Goal: Navigation & Orientation: Find specific page/section

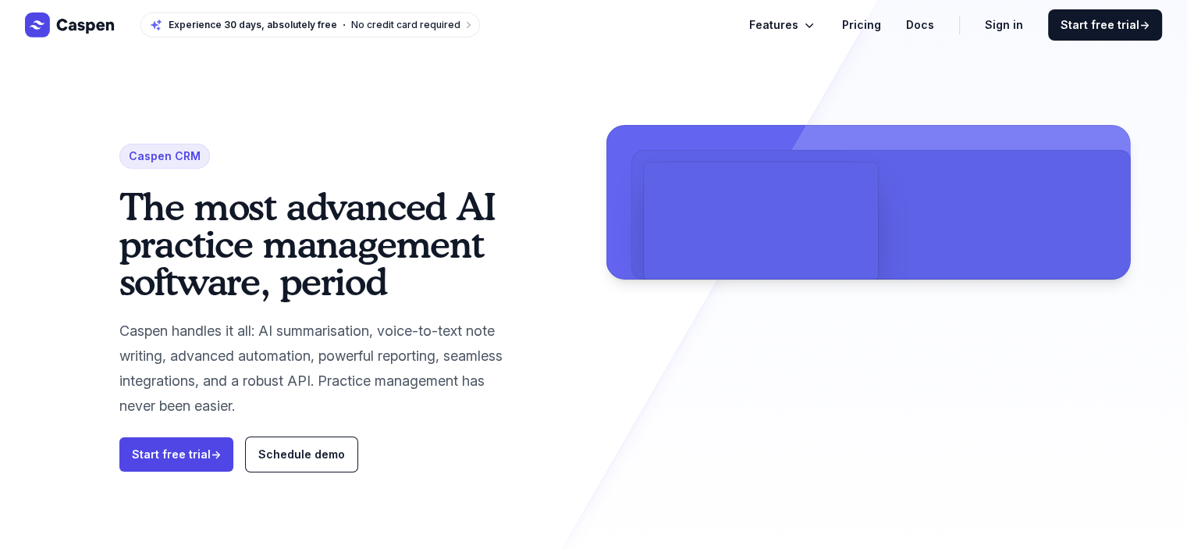
click at [871, 25] on link "Pricing" at bounding box center [861, 25] width 39 height 19
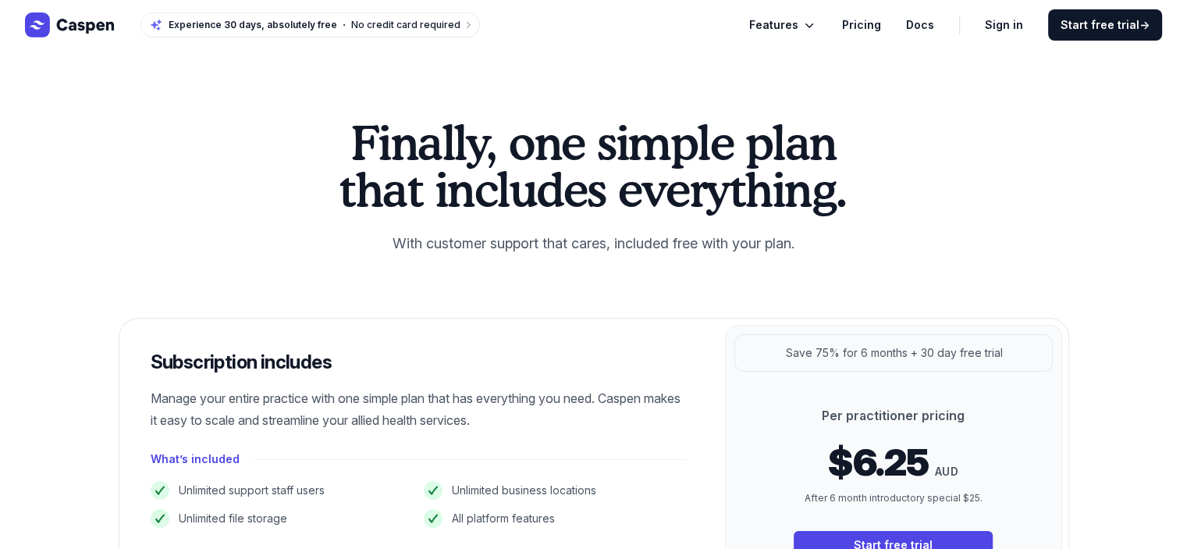
click at [926, 27] on link "Docs" at bounding box center [920, 25] width 28 height 19
click at [81, 23] on icon "Global" at bounding box center [85, 26] width 57 height 15
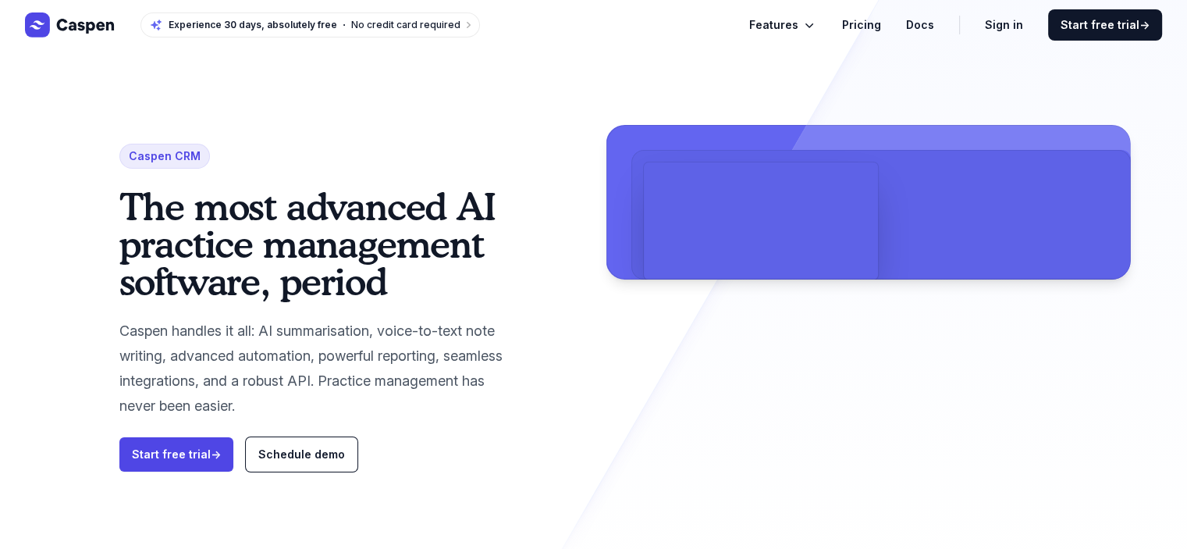
click at [817, 27] on icon "Global" at bounding box center [810, 25] width 16 height 16
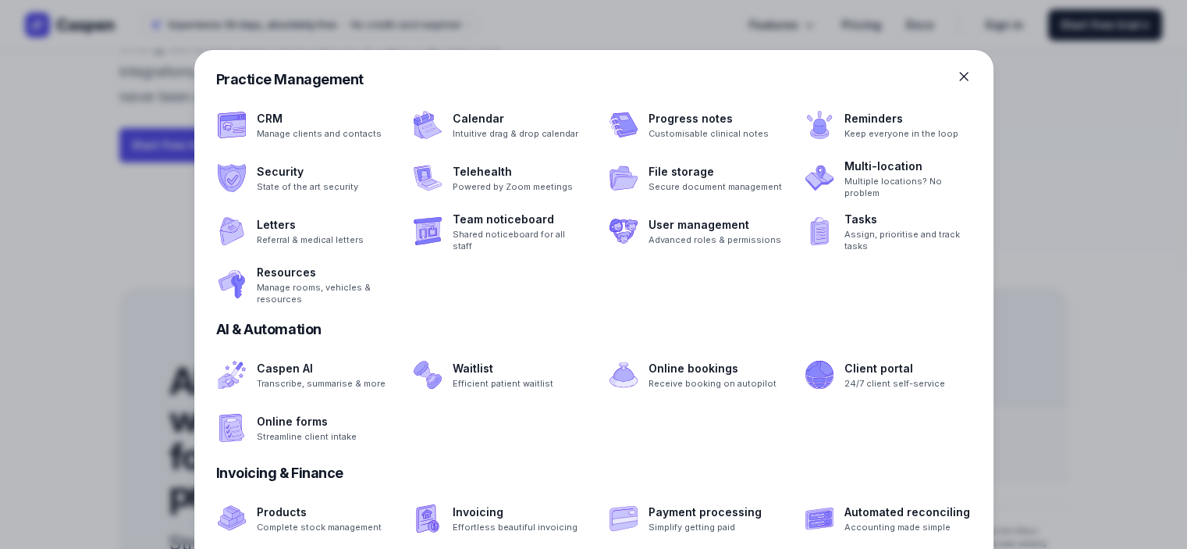
scroll to position [312, 0]
click at [962, 75] on icon at bounding box center [964, 77] width 8 height 8
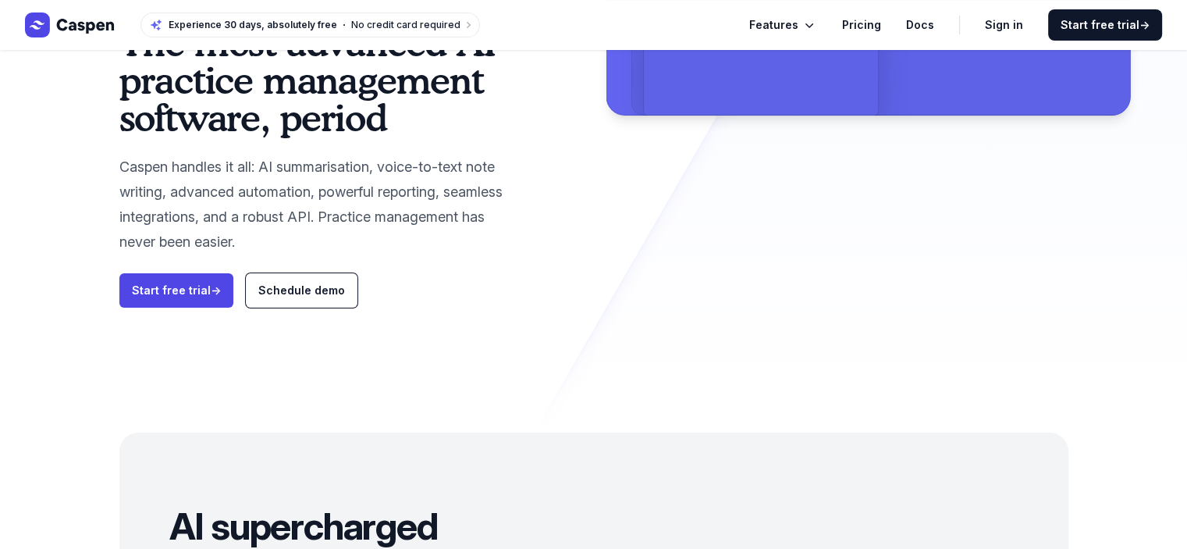
scroll to position [0, 0]
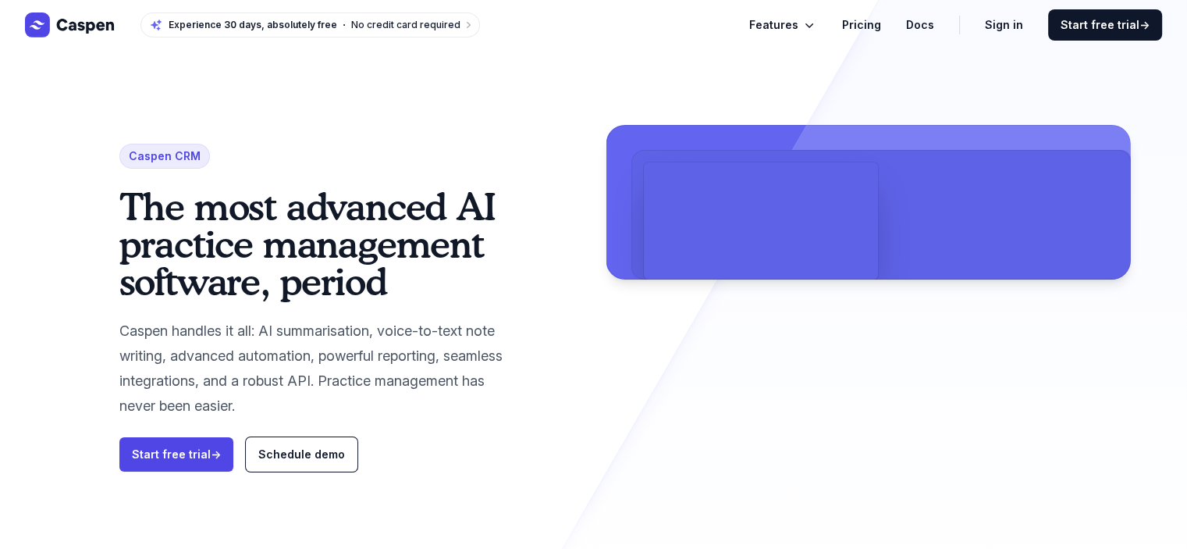
click at [83, 21] on icon "Global" at bounding box center [70, 24] width 91 height 25
